Goal: Transaction & Acquisition: Purchase product/service

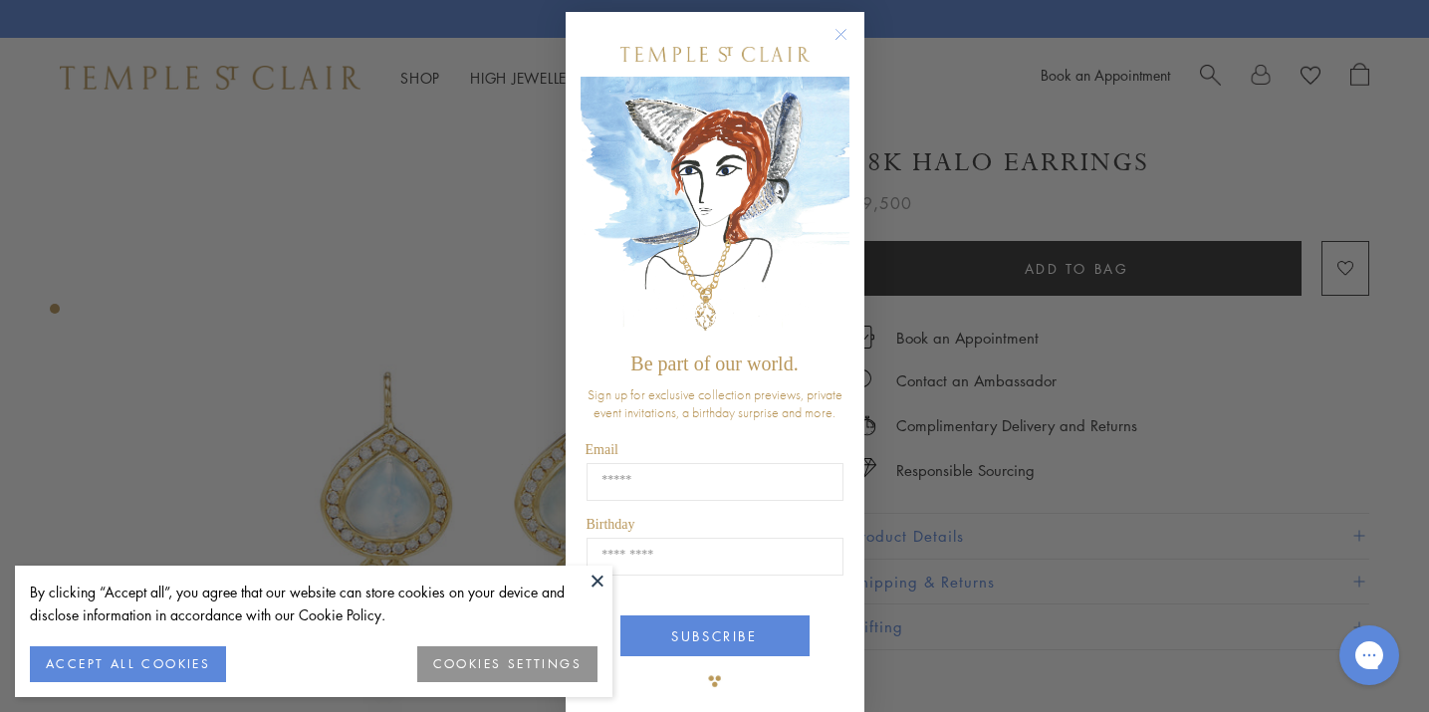
scroll to position [12, 0]
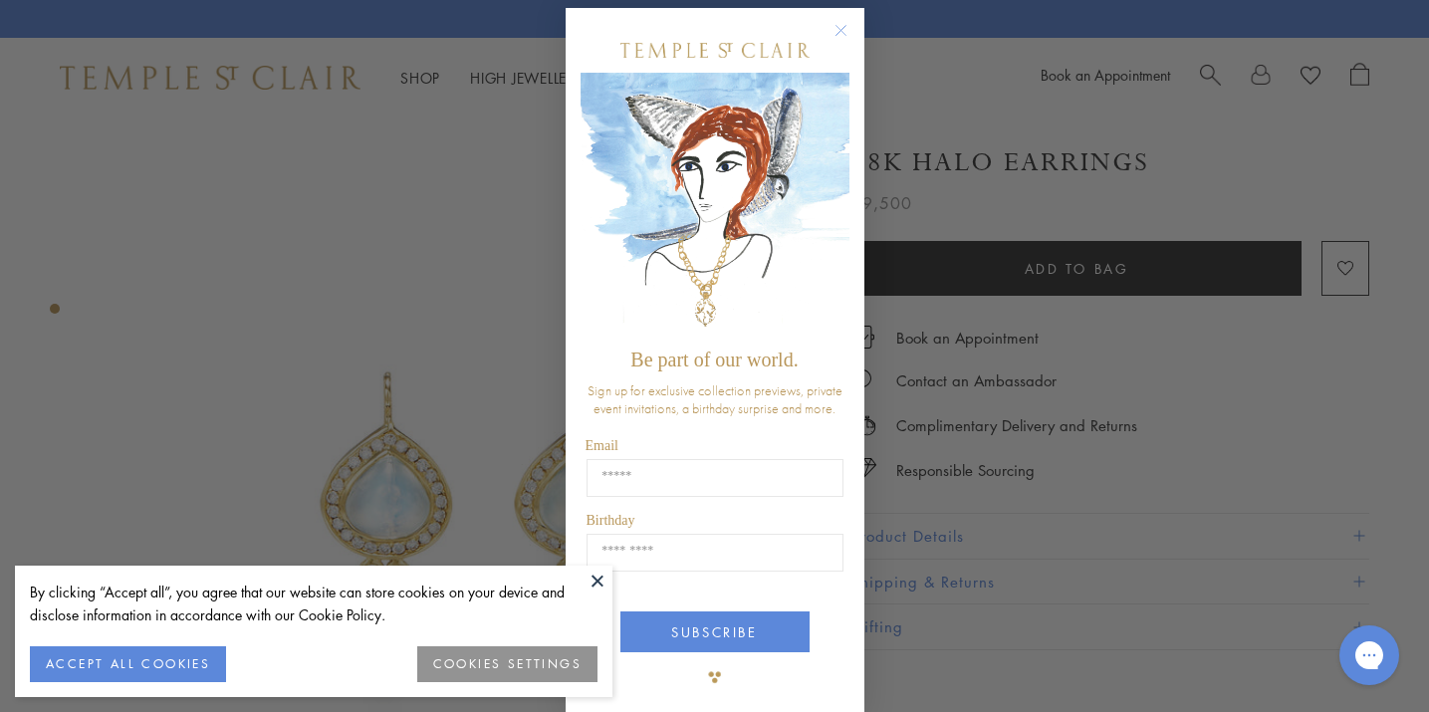
click at [835, 27] on circle "Close dialog" at bounding box center [840, 31] width 24 height 24
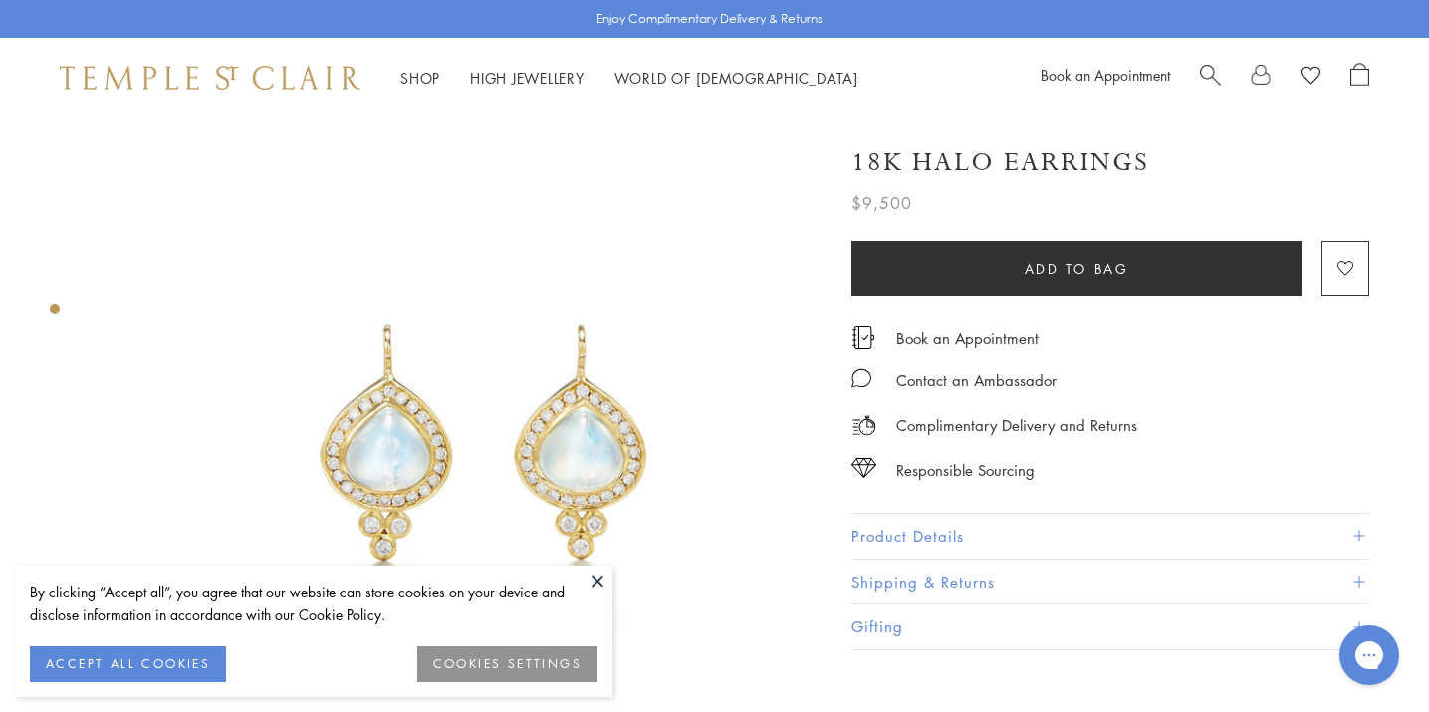
scroll to position [0, 0]
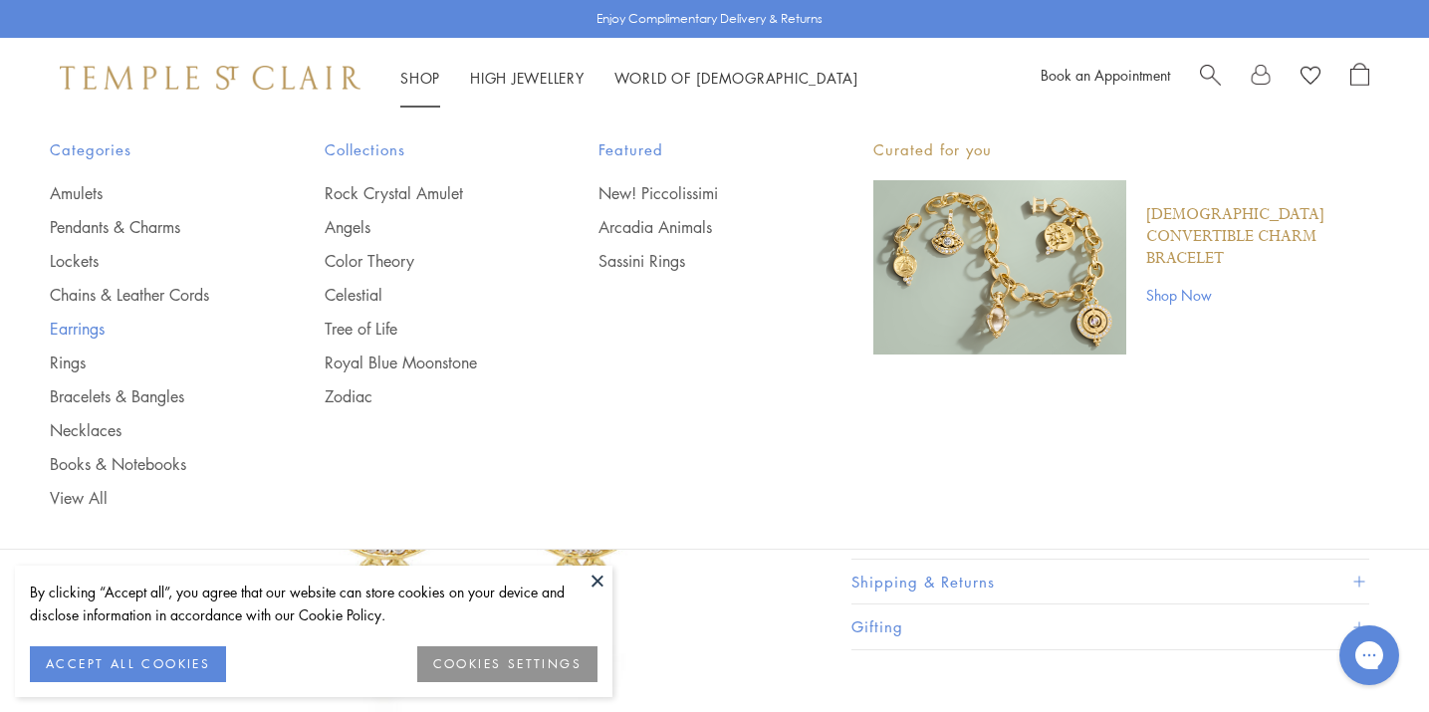
click at [73, 324] on link "Earrings" at bounding box center [147, 329] width 195 height 22
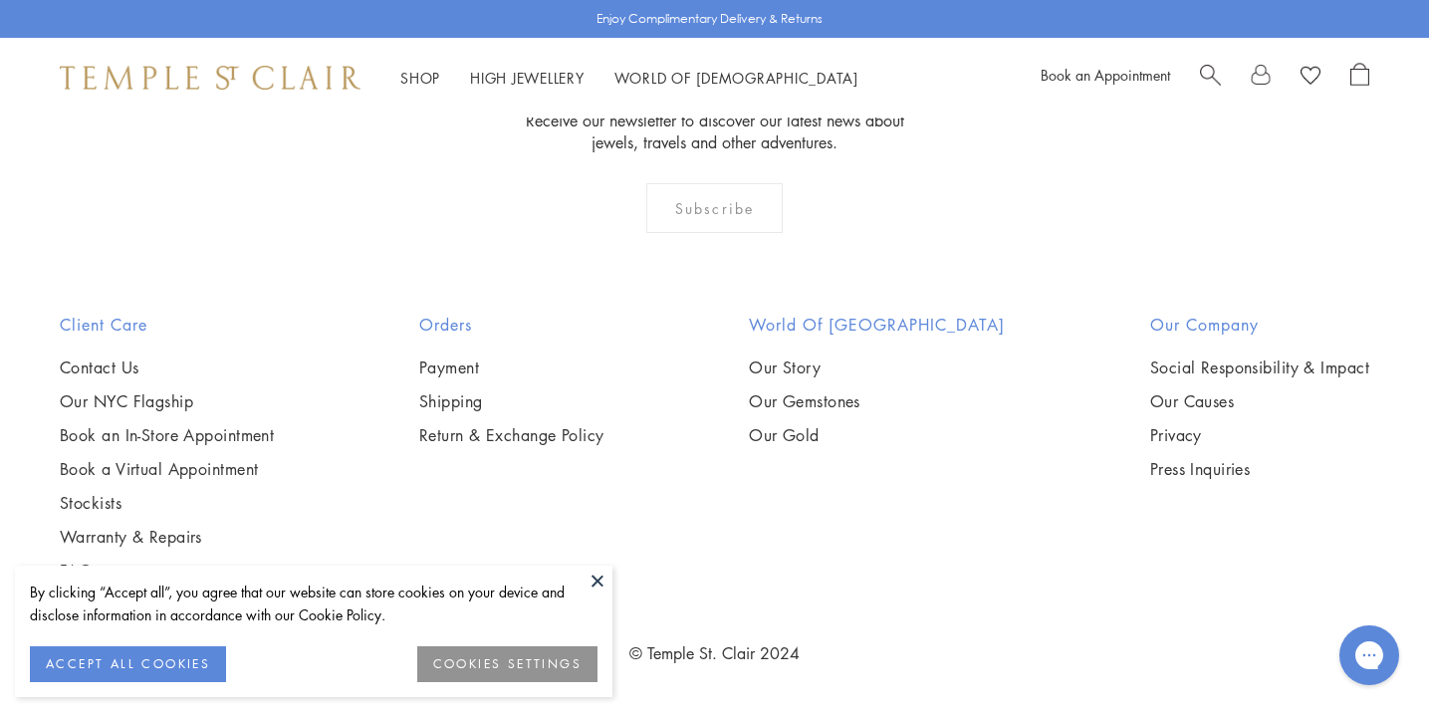
scroll to position [9850, 0]
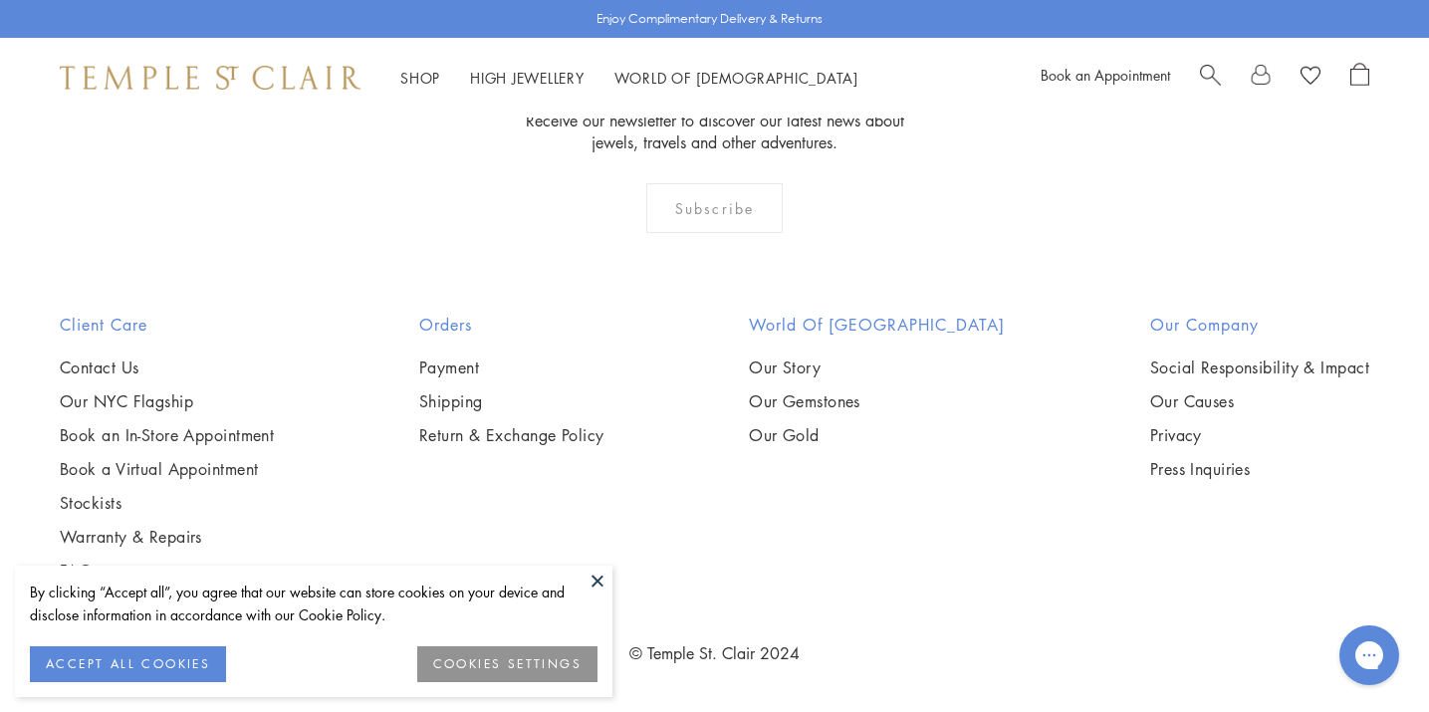
click at [594, 576] on button at bounding box center [597, 581] width 30 height 30
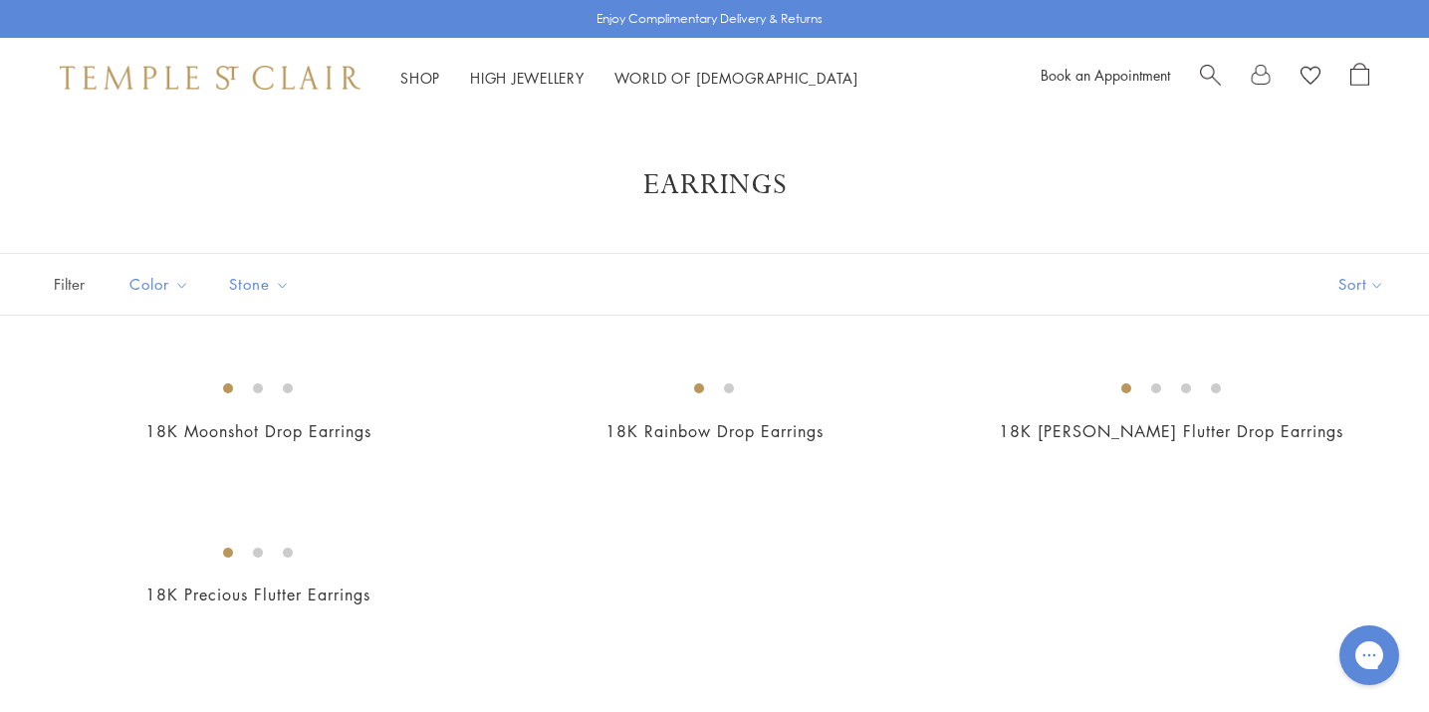
scroll to position [7, 0]
